Goal: Information Seeking & Learning: Learn about a topic

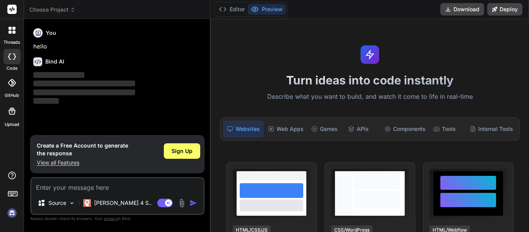
type textarea "x"
type textarea "g"
type textarea "x"
type textarea "gi"
type textarea "x"
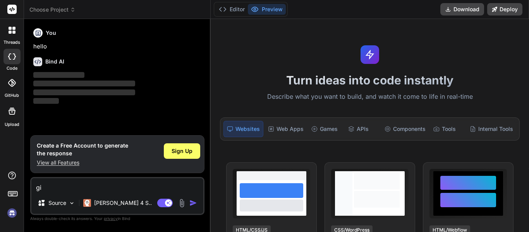
type textarea "giv"
type textarea "x"
type textarea "give"
type textarea "x"
type textarea "give e"
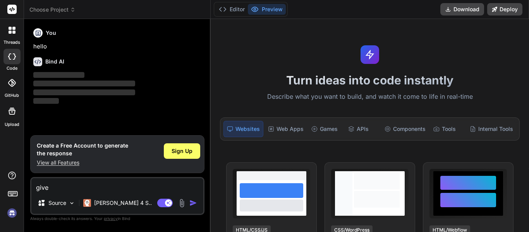
type textarea "x"
type textarea "give"
type textarea "x"
type textarea "give m"
type textarea "x"
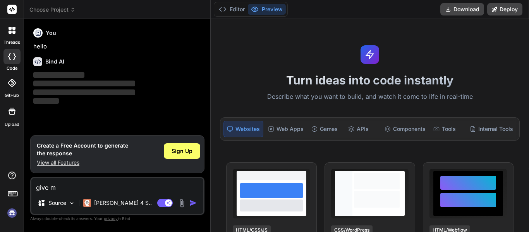
type textarea "give me"
type textarea "x"
type textarea "give me"
type textarea "x"
type textarea "give me a"
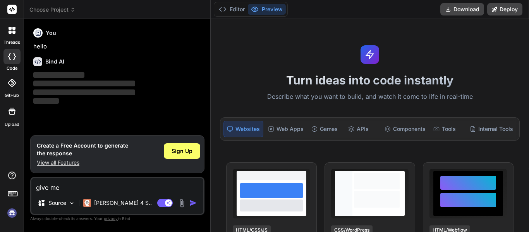
type textarea "x"
type textarea "give me a"
type textarea "x"
type textarea "give me a d"
type textarea "x"
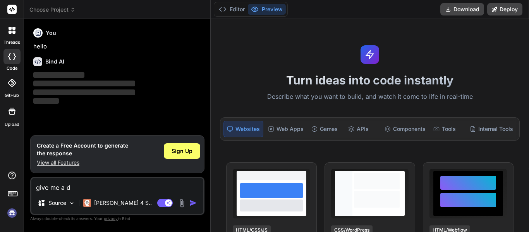
type textarea "give me a de"
type textarea "x"
type textarea "give me a des"
type textarea "x"
type textarea "give me a desc"
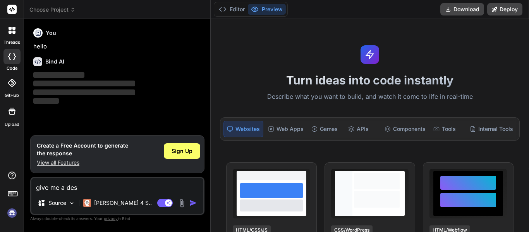
type textarea "x"
type textarea "give me a descr"
type textarea "x"
type textarea "give me a descri"
type textarea "x"
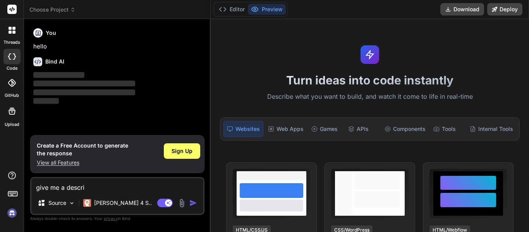
type textarea "give me a descr"
type textarea "x"
type textarea "give me a desc"
type textarea "x"
type textarea "give me a des"
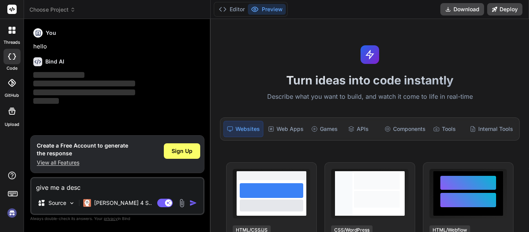
type textarea "x"
type textarea "give me a de"
type textarea "x"
type textarea "give me a d"
type textarea "x"
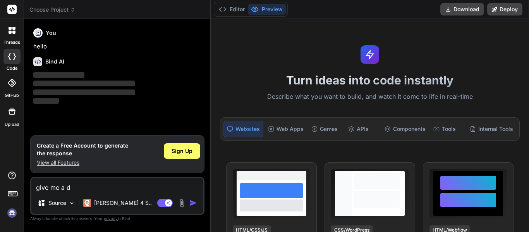
type textarea "give me a"
type textarea "x"
type textarea "give me a b"
type textarea "x"
type textarea "give me a br"
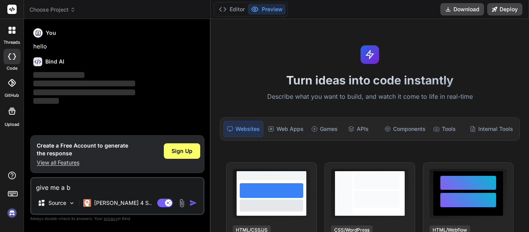
type textarea "x"
type textarea "give me a bre"
type textarea "x"
type textarea "give me a brei"
type textarea "x"
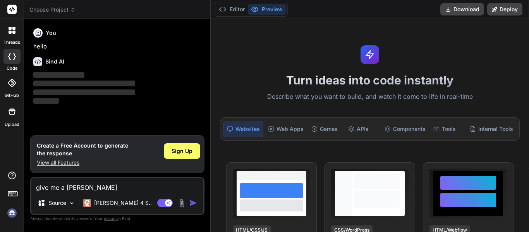
type textarea "give me a breif"
type textarea "x"
type textarea "give me a brief"
type textarea "x"
type textarea "give me a brief"
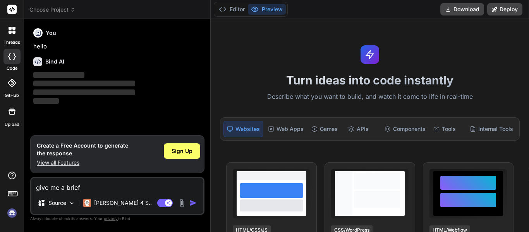
type textarea "x"
type textarea "give me a brief d"
type textarea "x"
type textarea "give me a brief de"
type textarea "x"
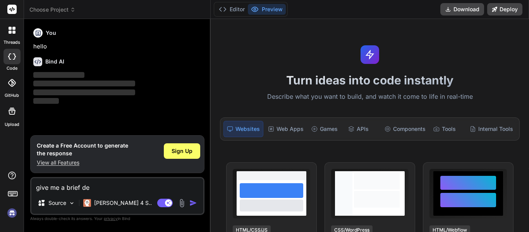
type textarea "give me a brief des"
type textarea "x"
type textarea "give me a brief desc"
type textarea "x"
type textarea "give me a brief descr"
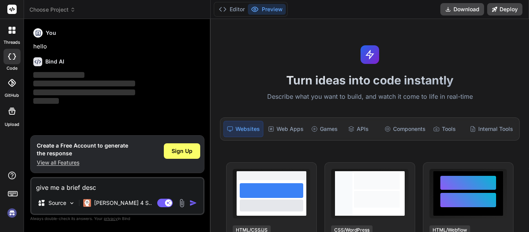
type textarea "x"
type textarea "give me a brief descri"
type textarea "x"
type textarea "give me a brief descrip"
type textarea "x"
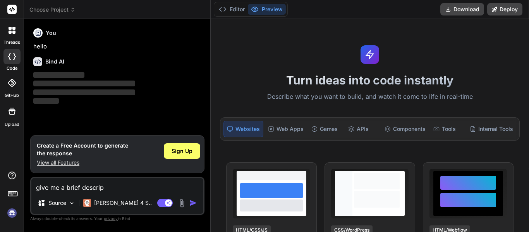
type textarea "give me a brief descript"
type textarea "x"
type textarea "give me a brief descripti"
type textarea "x"
type textarea "give me a brief descriptio"
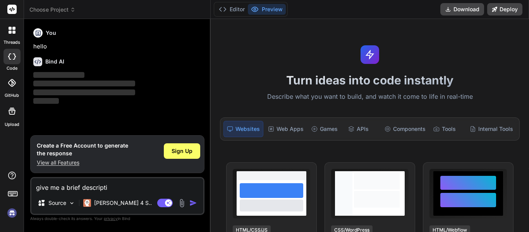
type textarea "x"
type textarea "give me a brief description"
type textarea "x"
type textarea "give me a brief description"
type textarea "x"
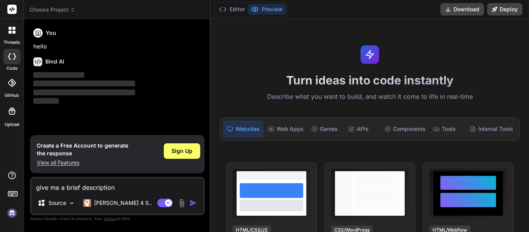
type textarea "give me a brief description f"
type textarea "x"
type textarea "give me a brief description fo"
type textarea "x"
type textarea "give me a brief description for"
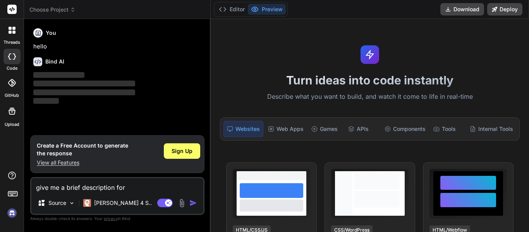
type textarea "x"
type textarea "give me a brief description for"
type textarea "x"
type textarea "give me a brief description for t"
type textarea "x"
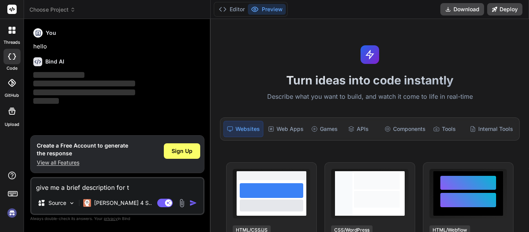
type textarea "give me a brief description for th"
type textarea "x"
type textarea "give me a brief description for the"
type textarea "x"
type textarea "give me a brief description for the"
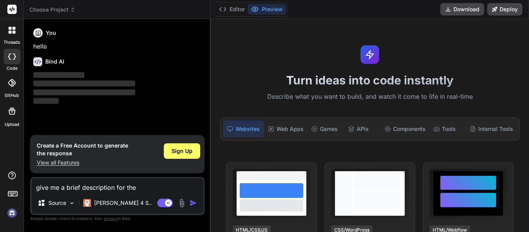
type textarea "x"
type textarea "give me a brief description for the f"
type textarea "x"
type textarea "give me a brief description for the fo"
type textarea "x"
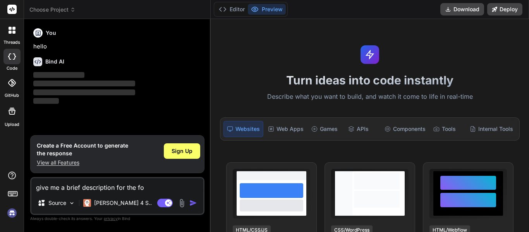
type textarea "give me a brief description for the fol"
type textarea "x"
type textarea "give me a brief description for the foll"
type textarea "x"
type textarea "give me a brief description for the follo"
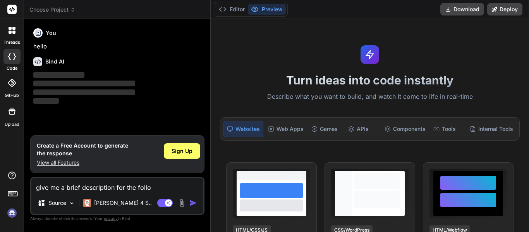
type textarea "x"
type textarea "give me a brief description for the follow"
type textarea "x"
type textarea "give me a brief description for the follow"
type textarea "x"
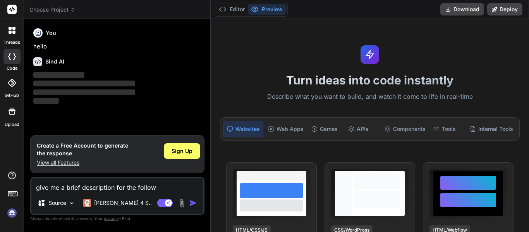
type textarea "give me a brief description for the follow b"
type textarea "x"
type textarea "give me a brief description for the follow bi"
type textarea "x"
type textarea "give me a brief description for the follow bib"
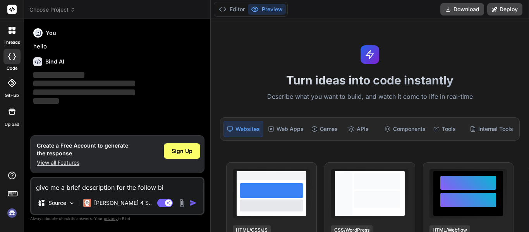
type textarea "x"
type textarea "give me a brief description for the follow bibk"
type textarea "x"
type textarea "give me a brief description for the follow bib"
type textarea "x"
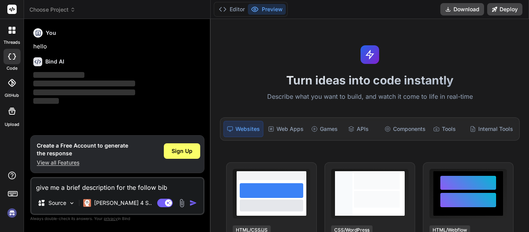
type textarea "give me a brief description for the follow bi"
type textarea "x"
type textarea "give me a brief description for the follow b"
type textarea "x"
type textarea "give me a brief description for the follow"
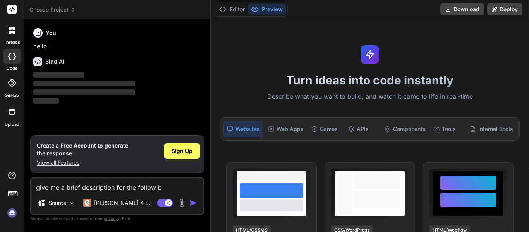
type textarea "x"
type textarea "give me a brief description for the follow c"
type textarea "x"
type textarea "give me a brief description for the follow ch"
type textarea "x"
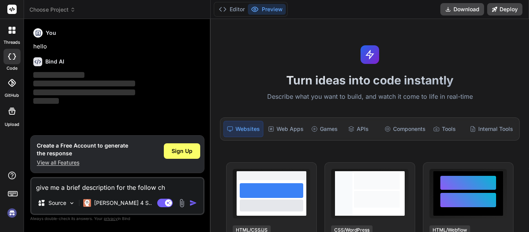
type textarea "give me a brief description for the follow chr"
type textarea "x"
type textarea "give me a brief description for the follow chri"
type textarea "x"
type textarea "give me a brief description for the follow chris"
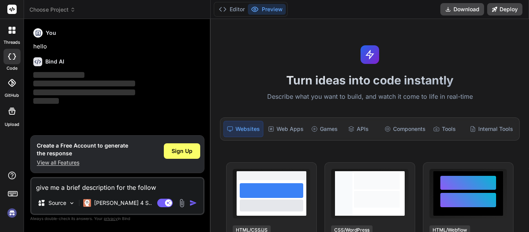
type textarea "x"
type textarea "give me a brief description for the follow christ"
type textarea "x"
type textarea "give me a brief description for the follow christi"
type textarea "x"
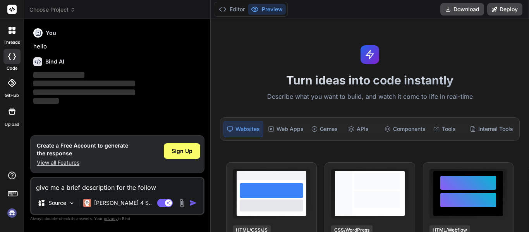
type textarea "give me a brief description for the follow christia"
type textarea "x"
type textarea "give me a brief description for the follow christian"
type textarea "x"
type textarea "give me a brief description for the follow Christian"
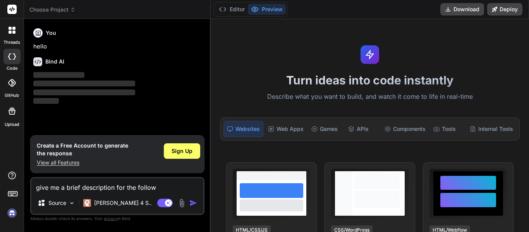
type textarea "x"
type textarea "give me a brief description for the follow Christian b"
type textarea "x"
type textarea "give me a brief description for the follow Christian bi"
type textarea "x"
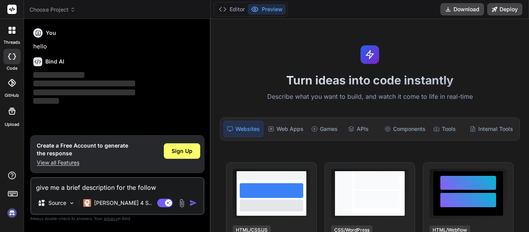
type textarea "give me a brief description for the follow Christian bib"
type textarea "x"
type textarea "give me a brief description for the follow Christian bibk"
type textarea "x"
type textarea "give me a brief description for the follow Christian bibke"
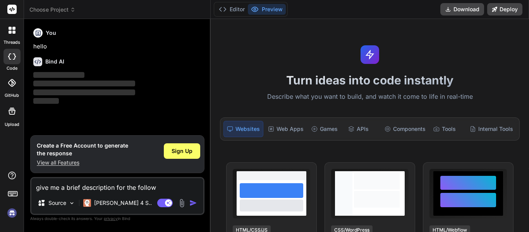
type textarea "x"
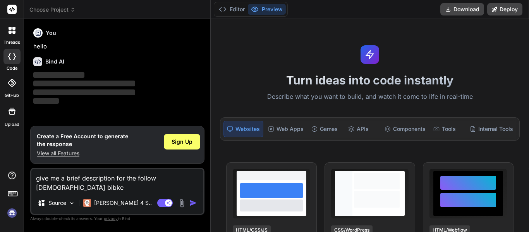
type textarea "give me a brief description for the follow Christian bibk"
type textarea "x"
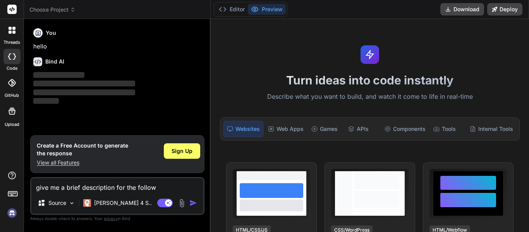
type textarea "give me a brief description for the follow Christian bib"
type textarea "x"
type textarea "give me a brief description for the follow Christian bibl"
type textarea "x"
type textarea "give me a brief description for the follow Christian bible"
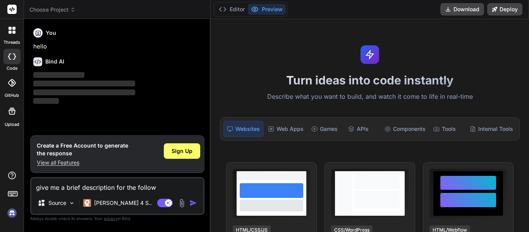
type textarea "x"
type textarea "give me a brief description for the follow Christian bible"
type textarea "x"
type textarea "give me a brief description for the follow Christian bible t"
type textarea "x"
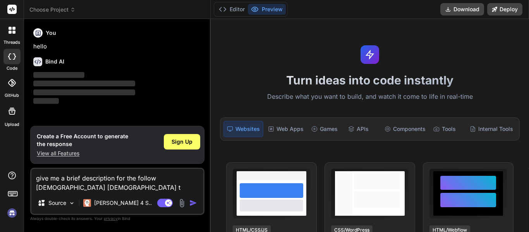
type textarea "give me a brief description for the follow Christian bible te"
type textarea "x"
type textarea "give me a brief description for the follow Christian bible ter"
type textarea "x"
type textarea "give me a brief description for the follow Christian bible term"
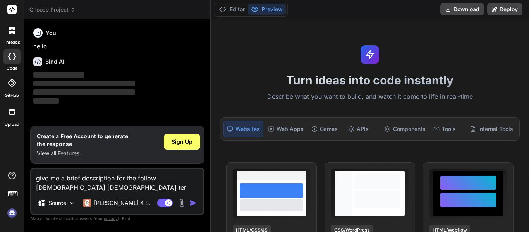
type textarea "x"
type textarea "give me a brief description for the follow Christian bible terms"
type textarea "x"
click at [193, 207] on div "Agent Mode. When this toggle is activated, AI automatically makes decisions, re…" at bounding box center [178, 202] width 45 height 9
click at [192, 206] on img "button" at bounding box center [193, 203] width 8 height 8
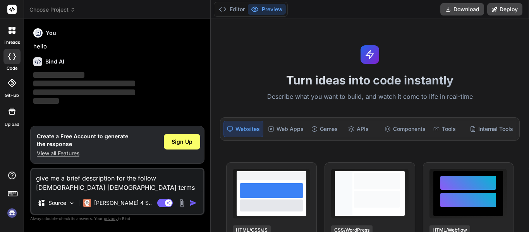
click at [147, 195] on div "Source Claude 4 S.." at bounding box center [117, 204] width 172 height 19
click at [95, 187] on textarea "give me a brief description for the follow Christian bible terms" at bounding box center [117, 180] width 172 height 23
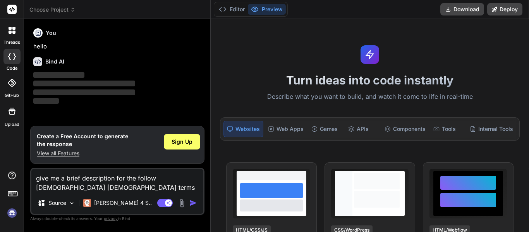
click at [93, 189] on textarea "give me a brief description for the follow Christian bible terms" at bounding box center [117, 180] width 172 height 23
type textarea "give me a brief description for the follow Christian bible terms"
type textarea "x"
paste textarea "GENESIS CH 1-10 KEY TERMS/PEOPLE CREATION HEAVEN AND EARTH IMAGE OF GOD SABBATH…"
type textarea "give me a brief description for the follow Christian bible terms GENESIS CH 1-1…"
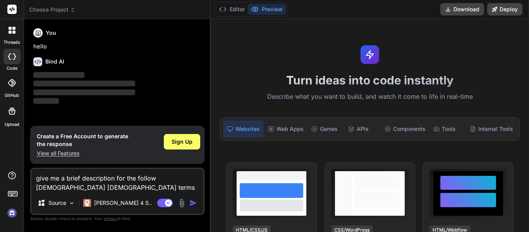
type textarea "x"
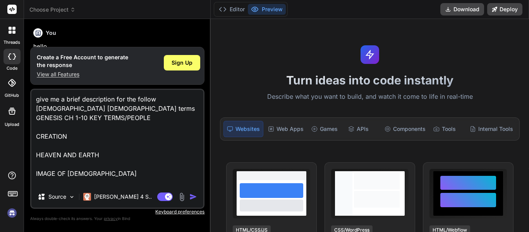
drag, startPoint x: 56, startPoint y: 108, endPoint x: 168, endPoint y: 110, distance: 111.5
click at [168, 110] on textarea "give me a brief description for the follow Christian bible terms GENESIS CH 1-1…" at bounding box center [117, 138] width 172 height 96
type textarea "give me a brief description for the follow Christian bible terms CREATION HEAVE…"
type textarea "x"
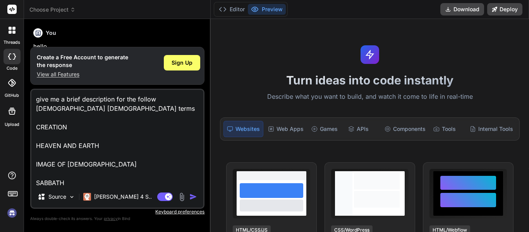
type textarea "give me a brief description for the follow Christian bible terms a CREATION HEA…"
type textarea "x"
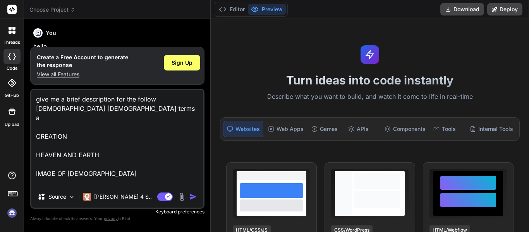
type textarea "give me a brief description for the follow Christian bible terms an CREATION HE…"
type textarea "x"
type textarea "give me a brief description for the follow Christian bible terms and CREATION H…"
type textarea "x"
type textarea "give me a brief description for the follow Christian bible terms and CREATION H…"
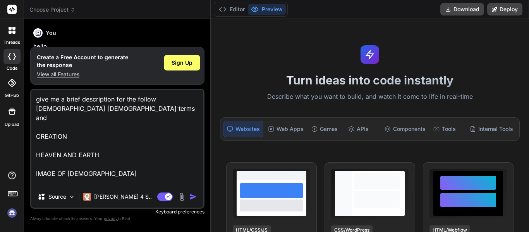
type textarea "x"
type textarea "give me a brief description for the follow Christian bible terms and p CREATION…"
type textarea "x"
type textarea "give me a brief description for the follow Christian bible terms and pe CREATIO…"
type textarea "x"
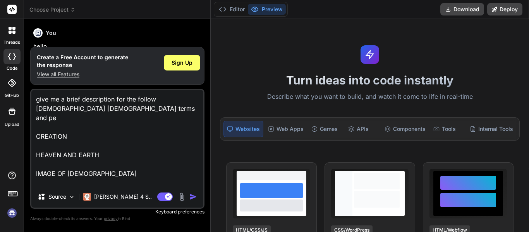
type textarea "give me a brief description for the follow Christian bible terms and peo CREATI…"
click at [192, 197] on img "button" at bounding box center [193, 197] width 8 height 8
click at [193, 198] on img "button" at bounding box center [193, 197] width 8 height 8
click at [255, 10] on circle at bounding box center [255, 10] width 2 height 2
click at [191, 26] on div "You hello" at bounding box center [118, 38] width 170 height 26
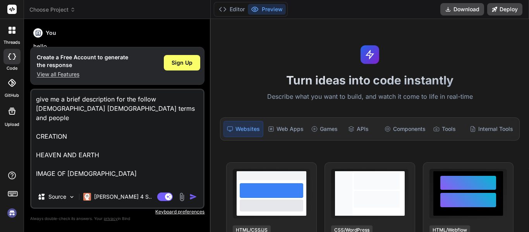
click at [10, 192] on icon at bounding box center [12, 193] width 11 height 11
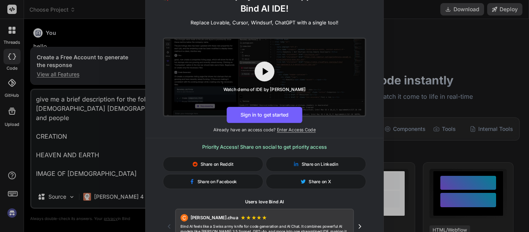
click at [404, 21] on div "🚀 Create and Deploy FullStack Applications with Bind AI IDE! Replace Lovable, C…" at bounding box center [264, 116] width 529 height 232
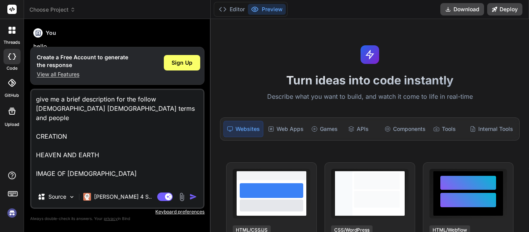
click at [182, 25] on div "You hello" at bounding box center [118, 38] width 170 height 26
click at [220, 5] on icon at bounding box center [223, 9] width 8 height 8
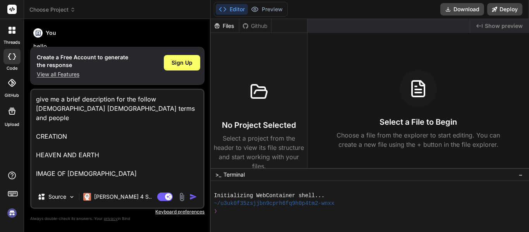
click at [219, 8] on icon at bounding box center [223, 9] width 8 height 8
click at [481, 29] on icon "Created with Pixso." at bounding box center [479, 26] width 6 height 6
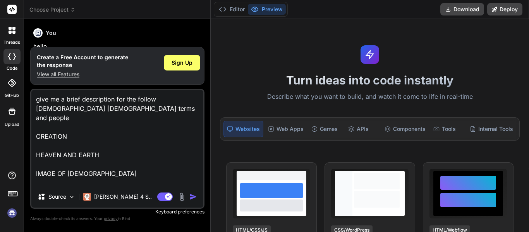
click at [69, 10] on span "Choose Project" at bounding box center [52, 10] width 46 height 8
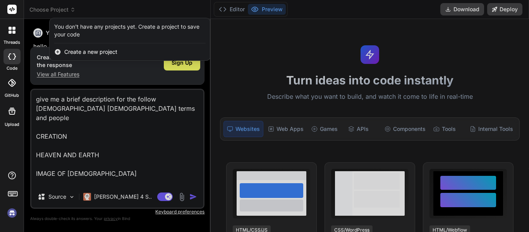
click at [44, 25] on div at bounding box center [264, 116] width 529 height 232
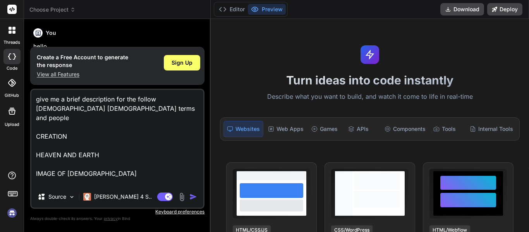
click at [91, 35] on div "You" at bounding box center [118, 32] width 170 height 9
click at [38, 76] on p "View all Features" at bounding box center [82, 74] width 91 height 8
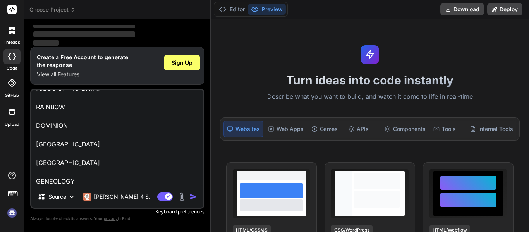
scroll to position [59, 0]
click at [14, 36] on div at bounding box center [12, 30] width 16 height 16
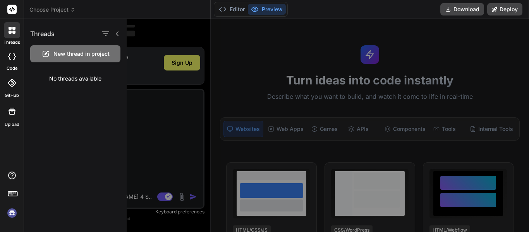
click at [10, 60] on div at bounding box center [11, 56] width 17 height 15
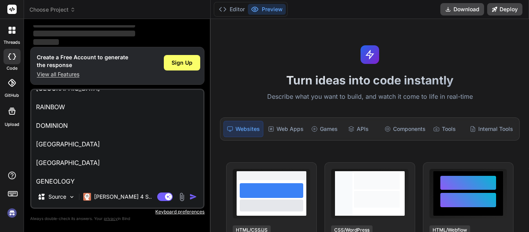
click at [9, 29] on icon at bounding box center [12, 30] width 7 height 7
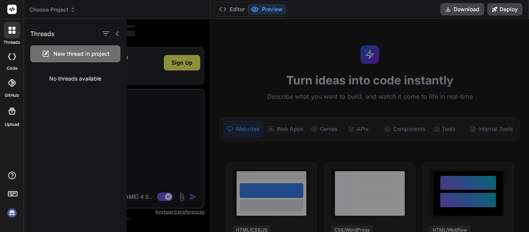
click at [10, 8] on icon at bounding box center [12, 9] width 6 height 5
click at [11, 12] on rect at bounding box center [11, 9] width 9 height 9
click at [148, 50] on div at bounding box center [340, 125] width 426 height 213
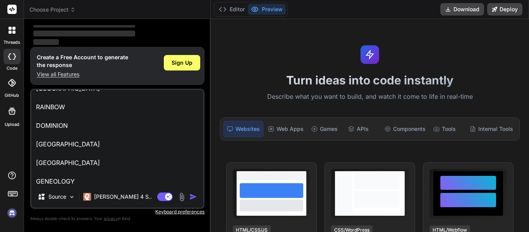
click at [195, 198] on img "button" at bounding box center [193, 197] width 8 height 8
click at [190, 199] on img "button" at bounding box center [193, 197] width 8 height 8
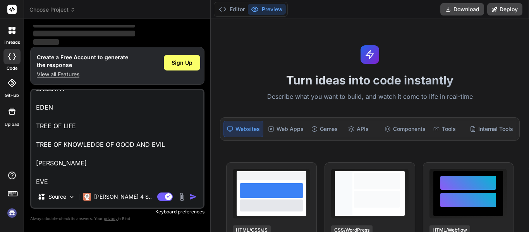
scroll to position [0, 0]
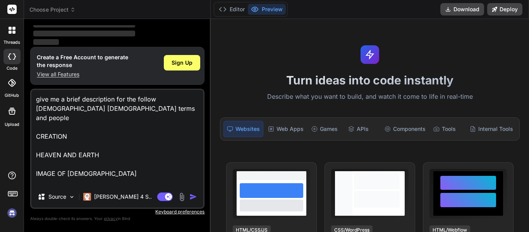
drag, startPoint x: 110, startPoint y: 152, endPoint x: 13, endPoint y: -25, distance: 201.9
click at [13, 0] on html "threads code GitHub Upload Choose Project Created with Pixso. Bind AI Web Searc…" at bounding box center [264, 116] width 529 height 232
click at [169, 26] on p "‌" at bounding box center [118, 25] width 170 height 9
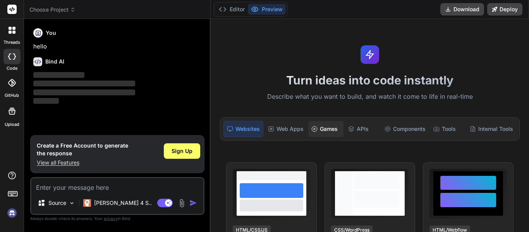
type textarea "x"
type textarea "give me a brief description for the follow [DEMOGRAPHIC_DATA] [DEMOGRAPHIC_DATA…"
type textarea "x"
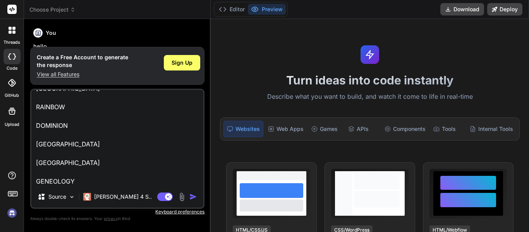
type textarea "give me a brief description for the follow [DEMOGRAPHIC_DATA] [DEMOGRAPHIC_DATA…"
click at [192, 199] on img "button" at bounding box center [193, 197] width 8 height 8
click at [191, 197] on img "button" at bounding box center [193, 197] width 8 height 8
click at [192, 197] on img "button" at bounding box center [193, 197] width 8 height 8
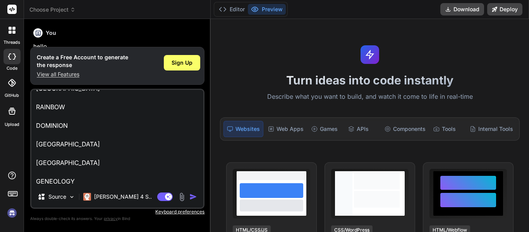
click at [192, 197] on img "button" at bounding box center [193, 197] width 8 height 8
click at [204, 192] on div "give me a brief description for the follow Christian bible terms and people CRE…" at bounding box center [117, 149] width 174 height 120
click at [194, 197] on img "button" at bounding box center [193, 197] width 8 height 8
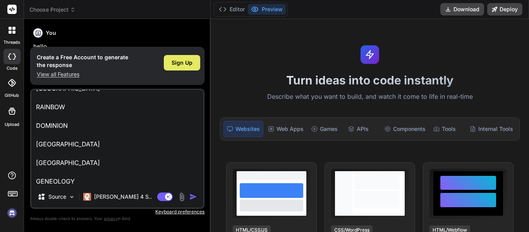
click at [179, 65] on span "Sign Up" at bounding box center [182, 63] width 21 height 8
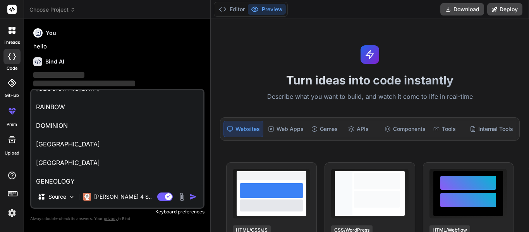
click at [192, 197] on img "button" at bounding box center [193, 197] width 8 height 8
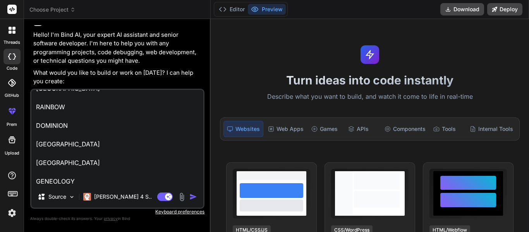
scroll to position [122, 0]
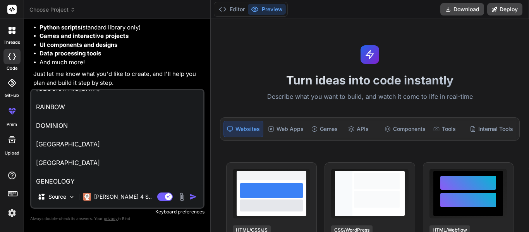
click at [194, 200] on img "button" at bounding box center [193, 197] width 8 height 8
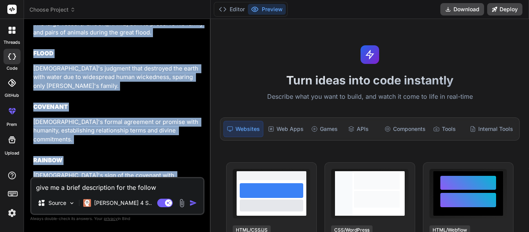
scroll to position [1374, 0]
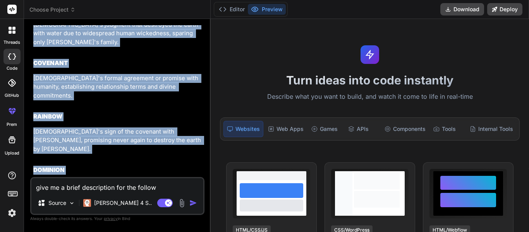
drag, startPoint x: 34, startPoint y: 96, endPoint x: 186, endPoint y: 186, distance: 176.7
click at [186, 186] on div "You hello Bind AI Hello! I'm Bind AI, your expert AI assistant and senior softw…" at bounding box center [117, 128] width 174 height 206
copy div "CREATION The divine act by which God brought the universe and all life into exi…"
click at [182, 203] on img at bounding box center [181, 203] width 9 height 9
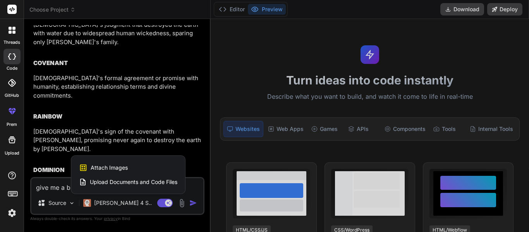
click at [118, 106] on div at bounding box center [264, 116] width 529 height 232
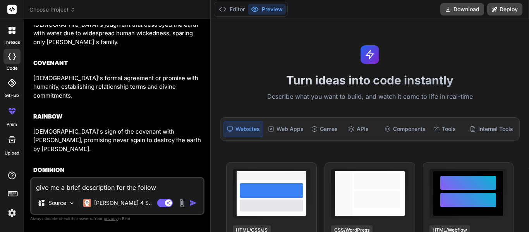
click at [10, 31] on icon at bounding box center [10, 32] width 3 height 3
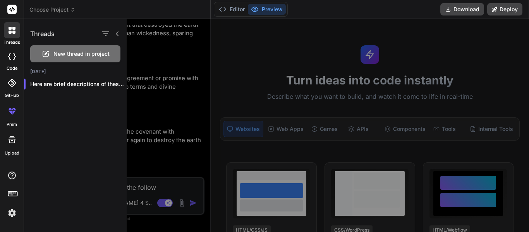
click at [70, 53] on span "New thread in project" at bounding box center [81, 54] width 56 height 8
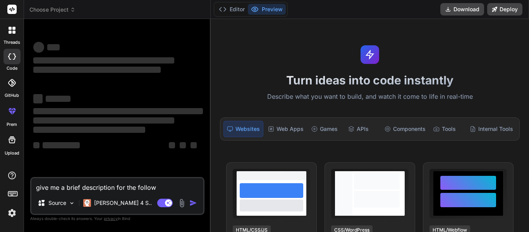
scroll to position [23, 0]
type textarea "x"
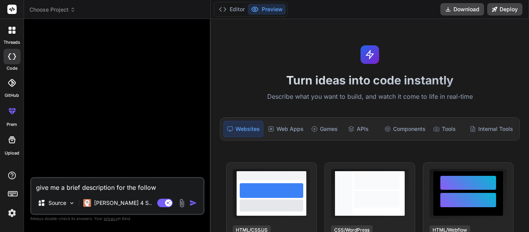
click at [84, 189] on textarea "give me a brief description for the follow Christian bible terms and people CRE…" at bounding box center [117, 185] width 172 height 14
click at [16, 26] on div at bounding box center [12, 30] width 16 height 16
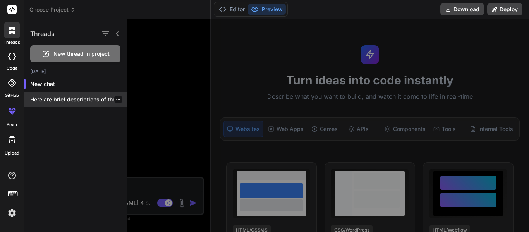
click at [53, 99] on p "Here are brief descriptions of these key..." at bounding box center [78, 100] width 96 height 8
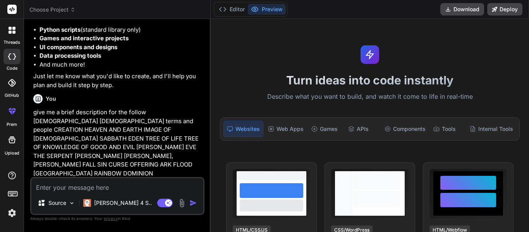
scroll to position [120, 0]
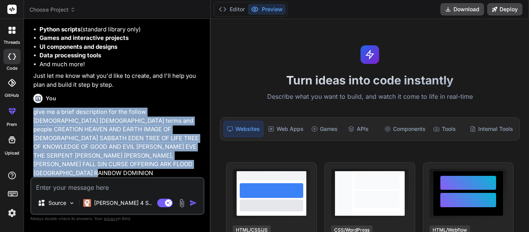
drag, startPoint x: 33, startPoint y: 113, endPoint x: 100, endPoint y: 165, distance: 84.5
click at [100, 165] on p "give me a brief description for the follow Christian bible terms and people CRE…" at bounding box center [118, 147] width 170 height 79
copy p "give me a brief description for the follow Christian bible terms and people CRE…"
click at [15, 29] on icon at bounding box center [12, 30] width 7 height 7
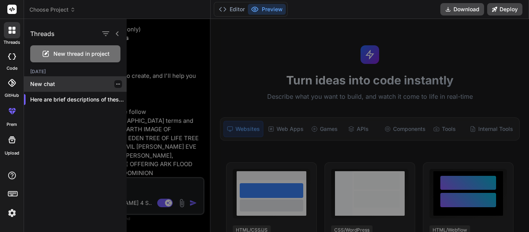
click at [41, 81] on p "New chat" at bounding box center [78, 84] width 96 height 8
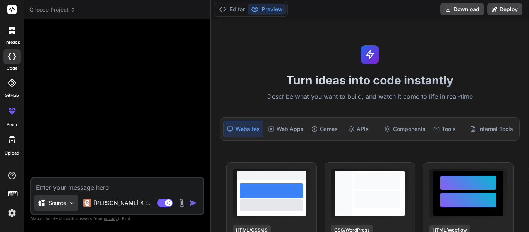
type textarea "x"
click at [51, 189] on textarea at bounding box center [117, 185] width 172 height 14
paste textarea "give me a brief description for the follow Christian bible terms and people CRE…"
type textarea "give me a brief description for the follow Christian bible terms and people CRE…"
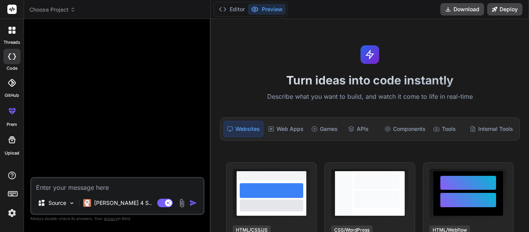
type textarea "x"
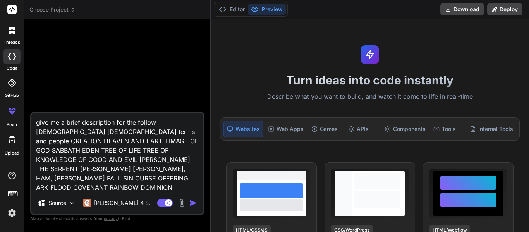
type textarea "give me a brief description for the follow Christian bible terms and people CRE…"
click at [192, 205] on img "button" at bounding box center [193, 203] width 8 height 8
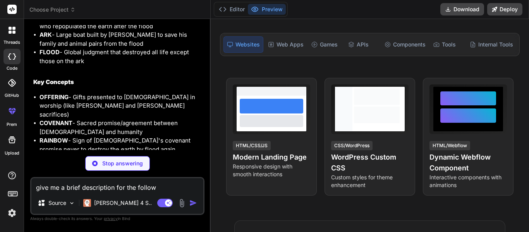
scroll to position [630, 0]
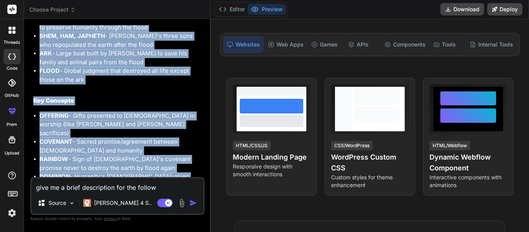
drag, startPoint x: 33, startPoint y: 44, endPoint x: 148, endPoint y: 143, distance: 151.0
copy div "Creation & Early World CREATION - God's act of bringing the universe and all li…"
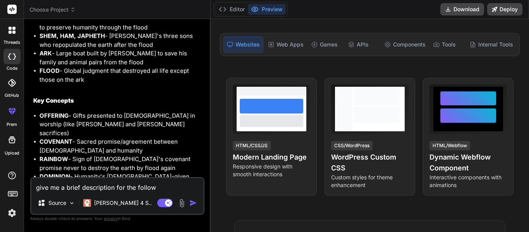
click at [12, 11] on rect at bounding box center [11, 9] width 9 height 9
click at [13, 15] on div at bounding box center [12, 9] width 24 height 19
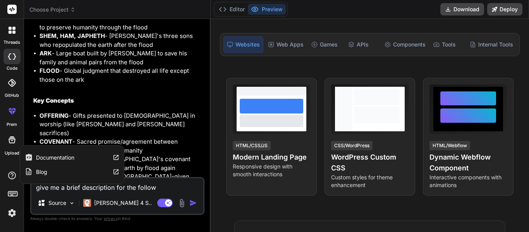
click at [10, 177] on icon at bounding box center [11, 175] width 9 height 9
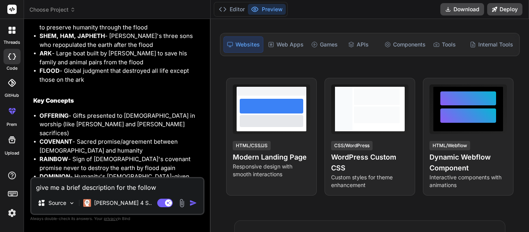
click at [9, 215] on img at bounding box center [11, 212] width 13 height 13
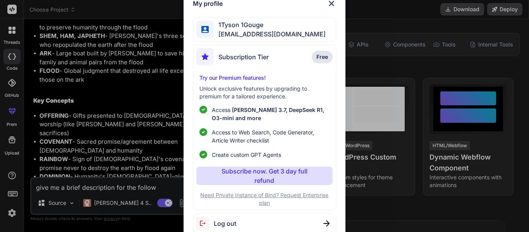
click at [331, 2] on img at bounding box center [331, 3] width 9 height 9
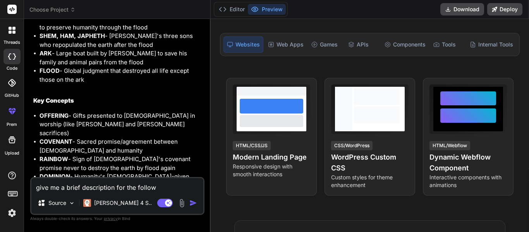
click at [181, 204] on img at bounding box center [181, 203] width 9 height 9
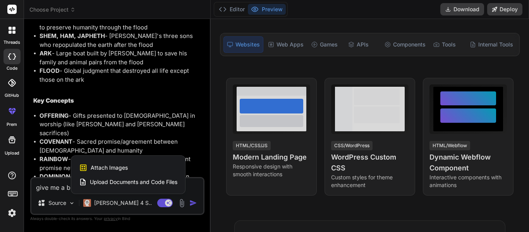
click at [67, 112] on div at bounding box center [264, 116] width 529 height 232
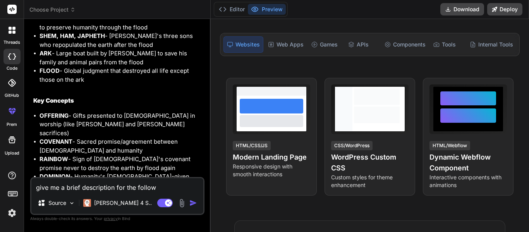
click at [12, 38] on div "threads" at bounding box center [12, 32] width 24 height 27
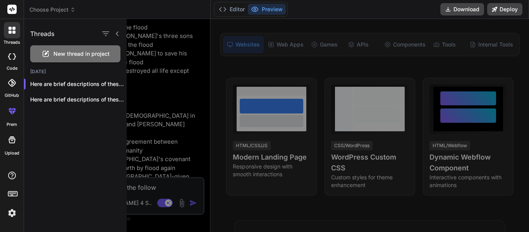
click at [192, 114] on div at bounding box center [340, 125] width 426 height 213
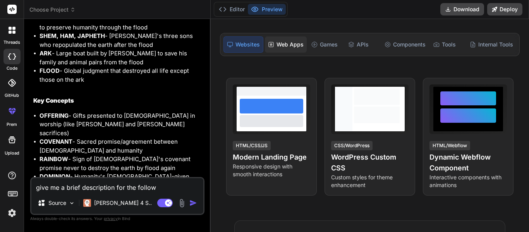
click at [284, 47] on div "Web Apps" at bounding box center [286, 44] width 42 height 16
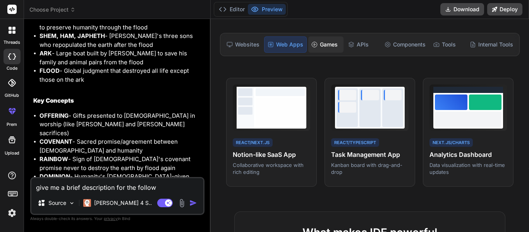
click at [324, 52] on div "Games" at bounding box center [325, 44] width 35 height 16
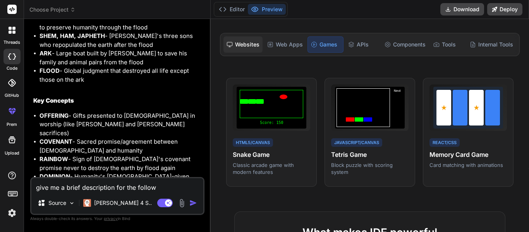
click at [228, 45] on rect at bounding box center [229, 43] width 5 height 3
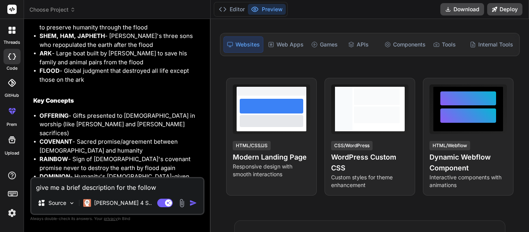
click at [10, 148] on div at bounding box center [12, 140] width 19 height 19
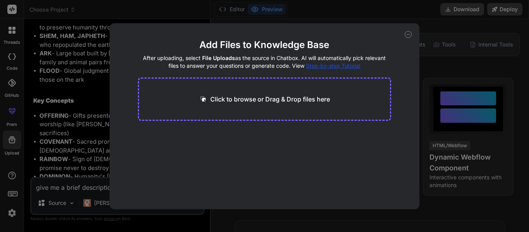
click at [409, 36] on icon at bounding box center [408, 34] width 7 height 7
type textarea "x"
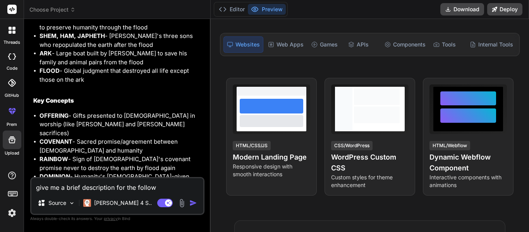
click at [14, 172] on icon at bounding box center [11, 175] width 9 height 9
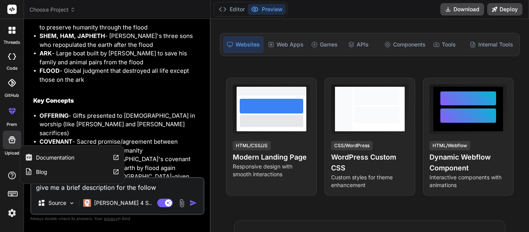
click at [12, 175] on icon at bounding box center [12, 176] width 8 height 8
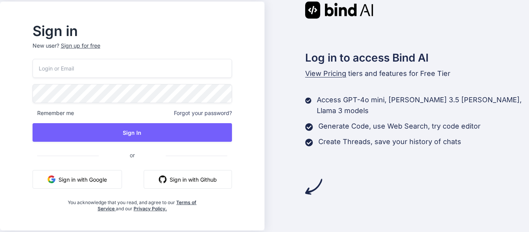
click at [106, 180] on button "Sign in with Google" at bounding box center [77, 179] width 89 height 19
